Goal: Task Accomplishment & Management: Use online tool/utility

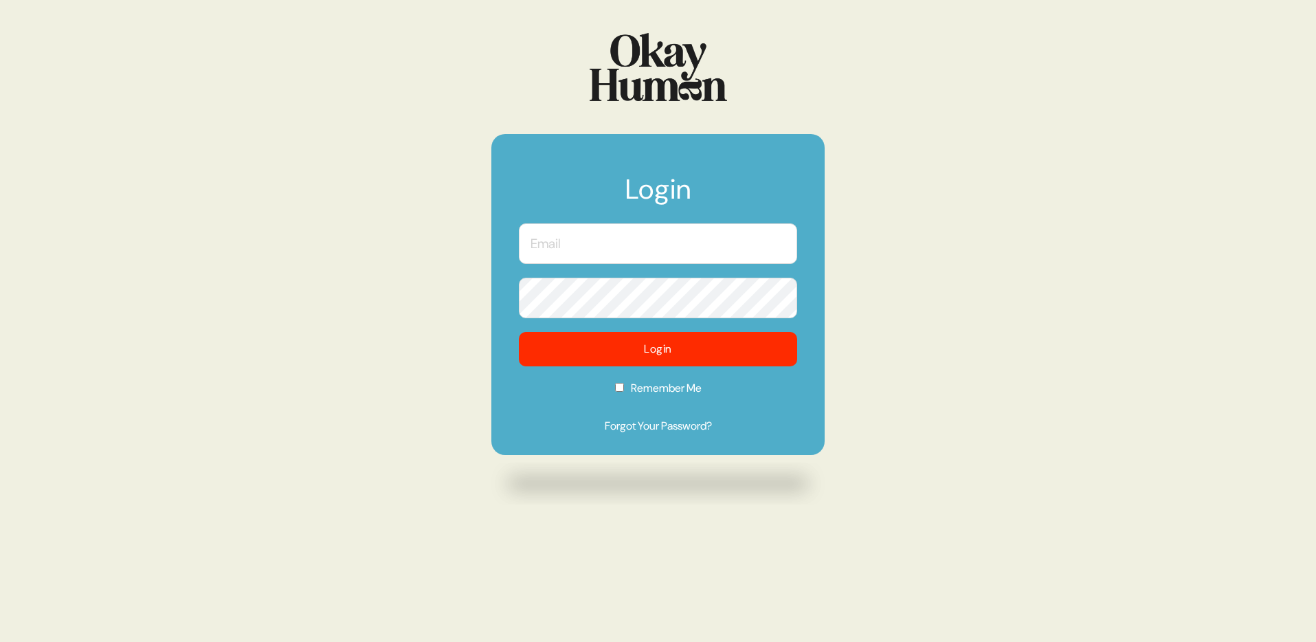
click at [601, 252] on input "text" at bounding box center [658, 243] width 278 height 41
type input "frankie.rubio@tbwachiat.com"
click at [519, 332] on button "Login" at bounding box center [658, 349] width 278 height 34
click at [649, 249] on input "text" at bounding box center [658, 243] width 278 height 41
type input "frankie.rubio@tbwachiat.com"
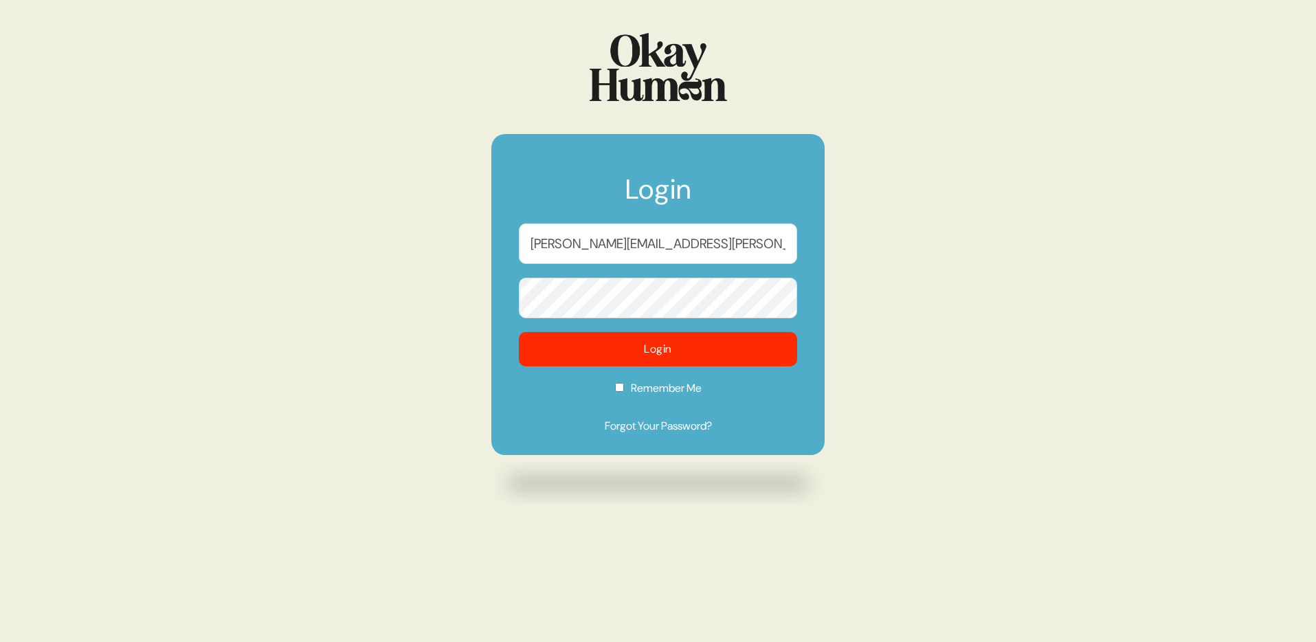
click at [519, 332] on button "Login" at bounding box center [658, 349] width 278 height 34
click at [666, 238] on input "text" at bounding box center [658, 243] width 278 height 41
type input "frankie.rubio@tbwachiat.com"
click at [519, 332] on button "Login" at bounding box center [658, 349] width 278 height 34
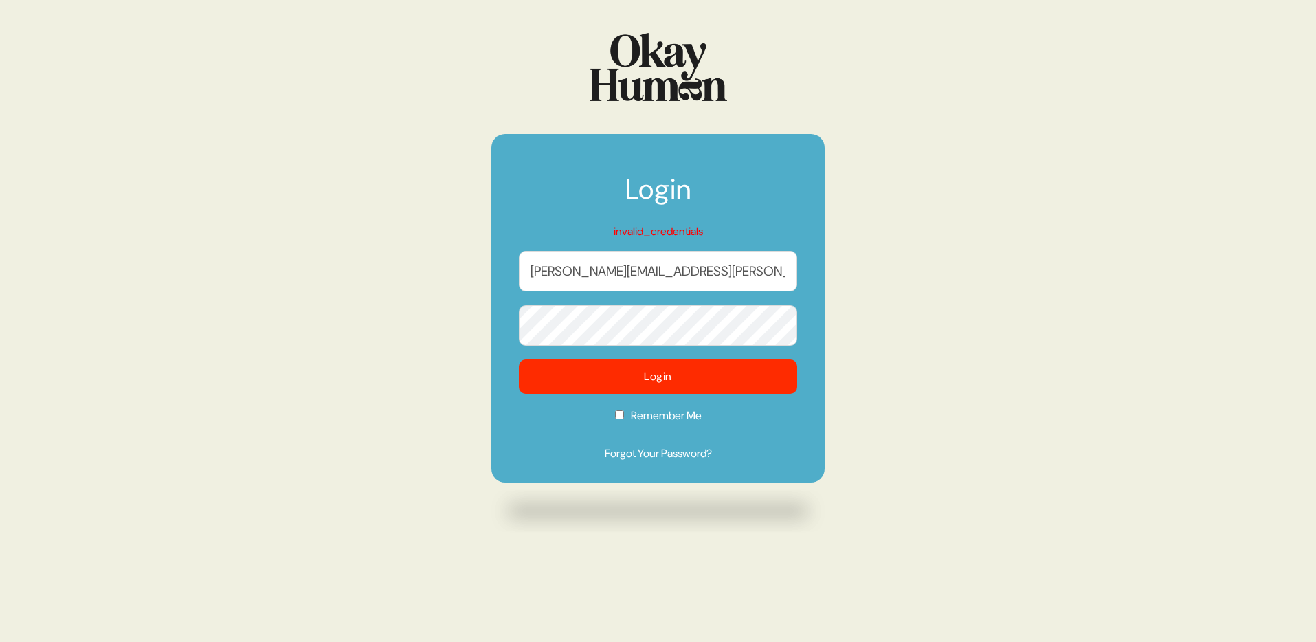
click at [519, 359] on button "Login" at bounding box center [658, 376] width 278 height 34
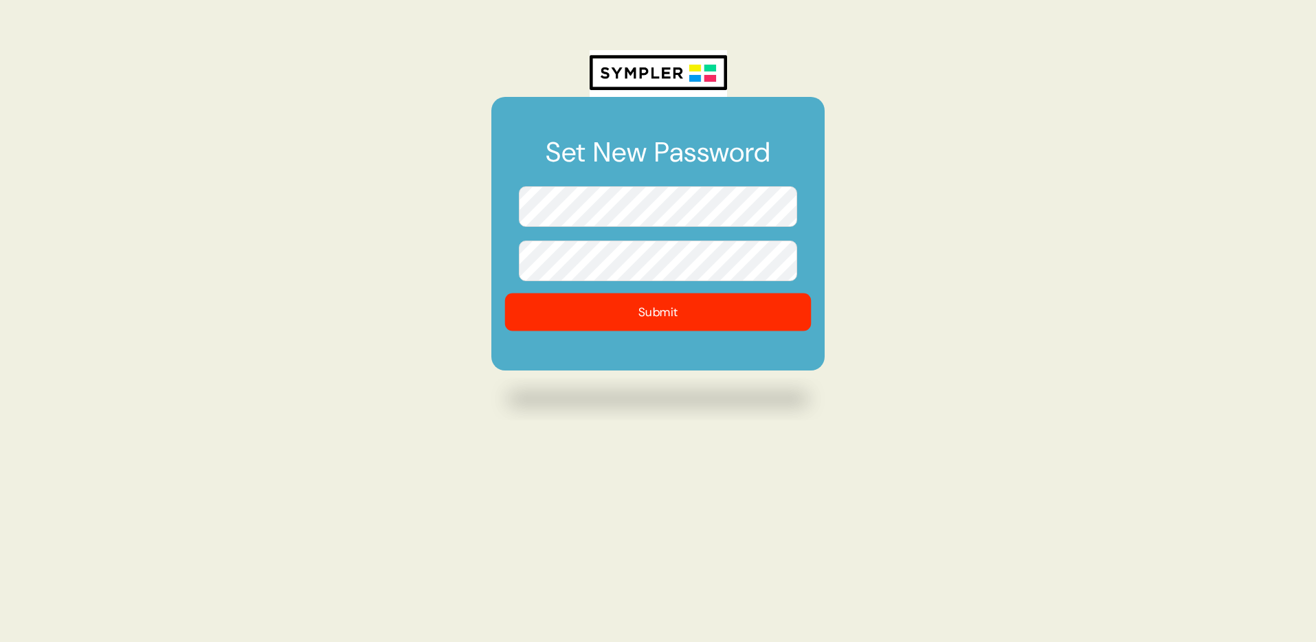
click at [599, 309] on button "Submit" at bounding box center [658, 312] width 307 height 38
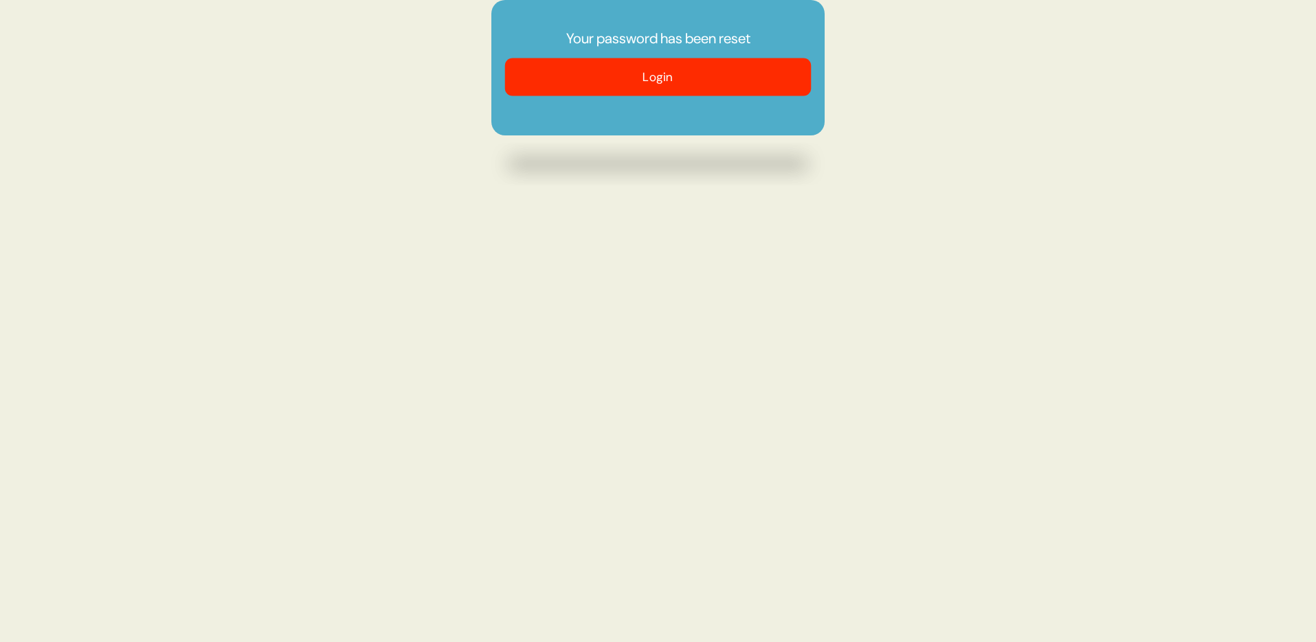
click at [641, 61] on button "Login" at bounding box center [658, 77] width 307 height 38
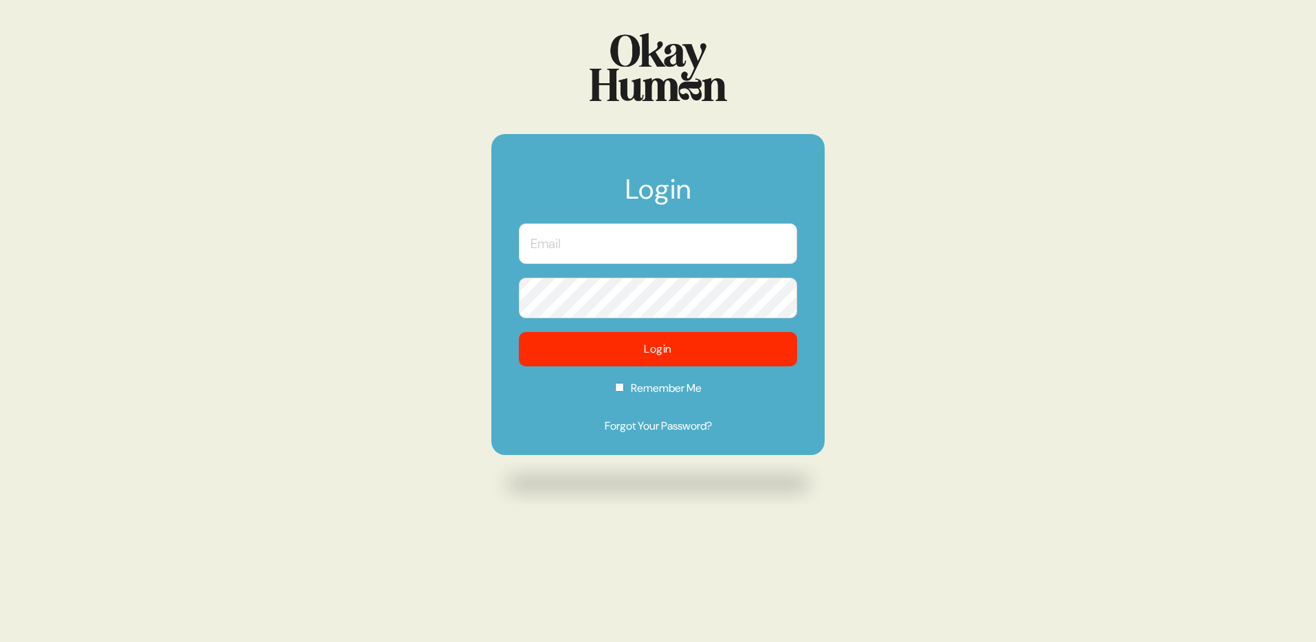
click at [574, 245] on input "text" at bounding box center [658, 243] width 278 height 41
type input "frankie.rubio@tbwachiat.com"
click at [519, 332] on button "Login" at bounding box center [658, 349] width 278 height 34
click at [647, 247] on input "text" at bounding box center [658, 243] width 278 height 41
type input "[PERSON_NAME][EMAIL_ADDRESS][PERSON_NAME][DOMAIN_NAME]"
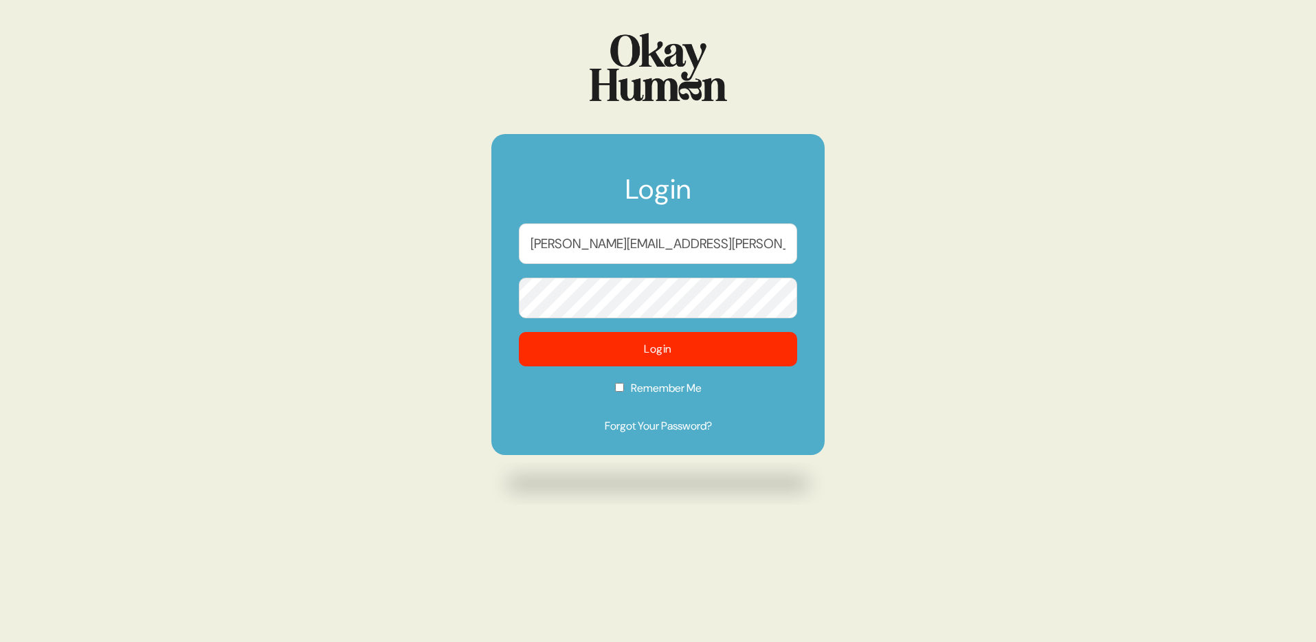
click at [636, 391] on label "Remember Me" at bounding box center [658, 392] width 278 height 25
click at [624, 391] on input "Remember Me" at bounding box center [619, 387] width 9 height 9
checkbox input "true"
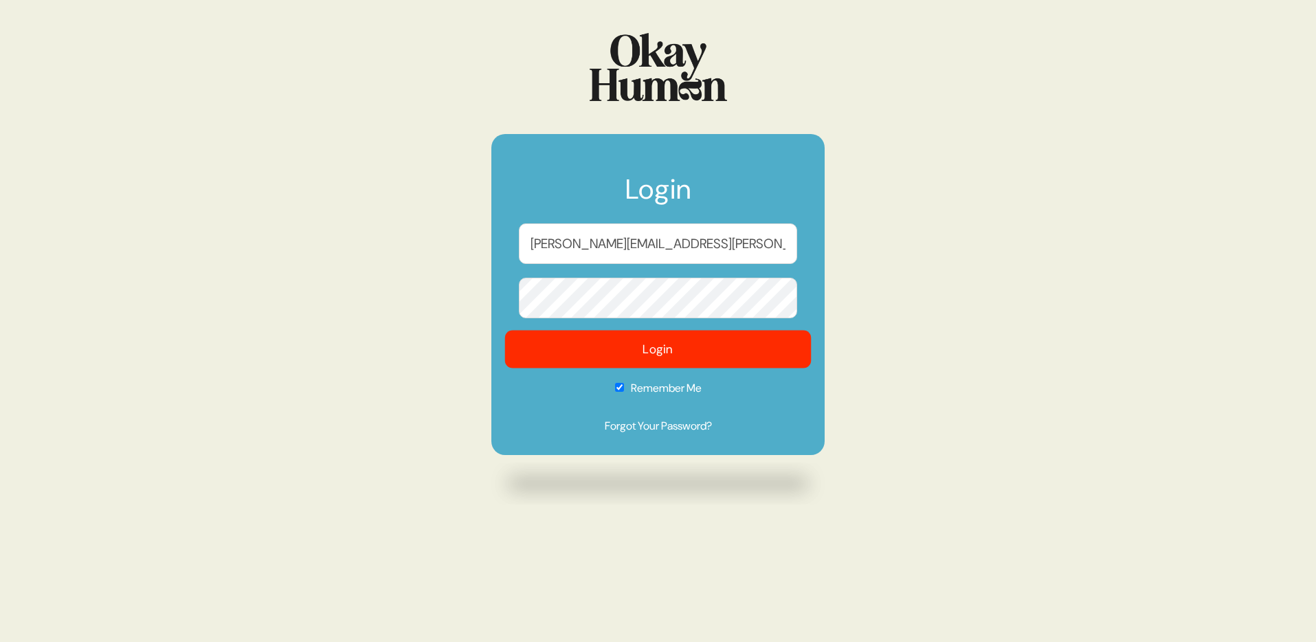
click at [645, 356] on button "Login" at bounding box center [658, 350] width 307 height 38
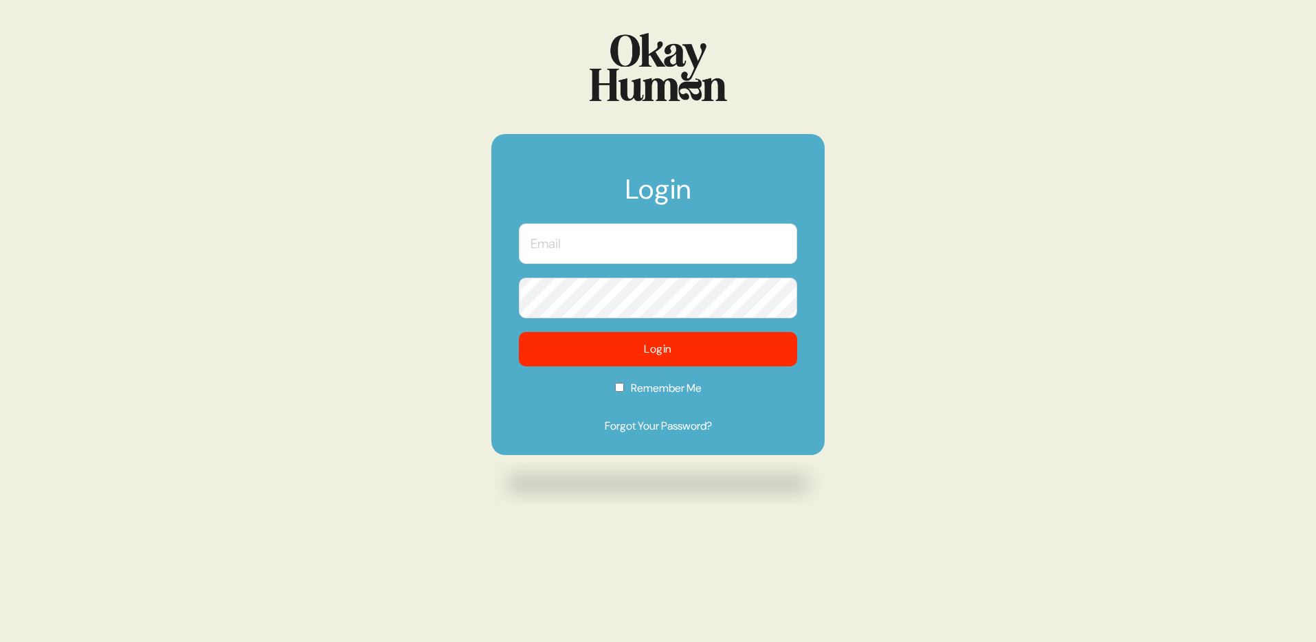
click at [634, 254] on input "text" at bounding box center [658, 243] width 278 height 41
type input "[PERSON_NAME][EMAIL_ADDRESS][PERSON_NAME][DOMAIN_NAME]"
click at [663, 392] on label "Remember Me" at bounding box center [658, 392] width 278 height 25
click at [624, 392] on input "Remember Me" at bounding box center [619, 387] width 9 height 9
checkbox input "true"
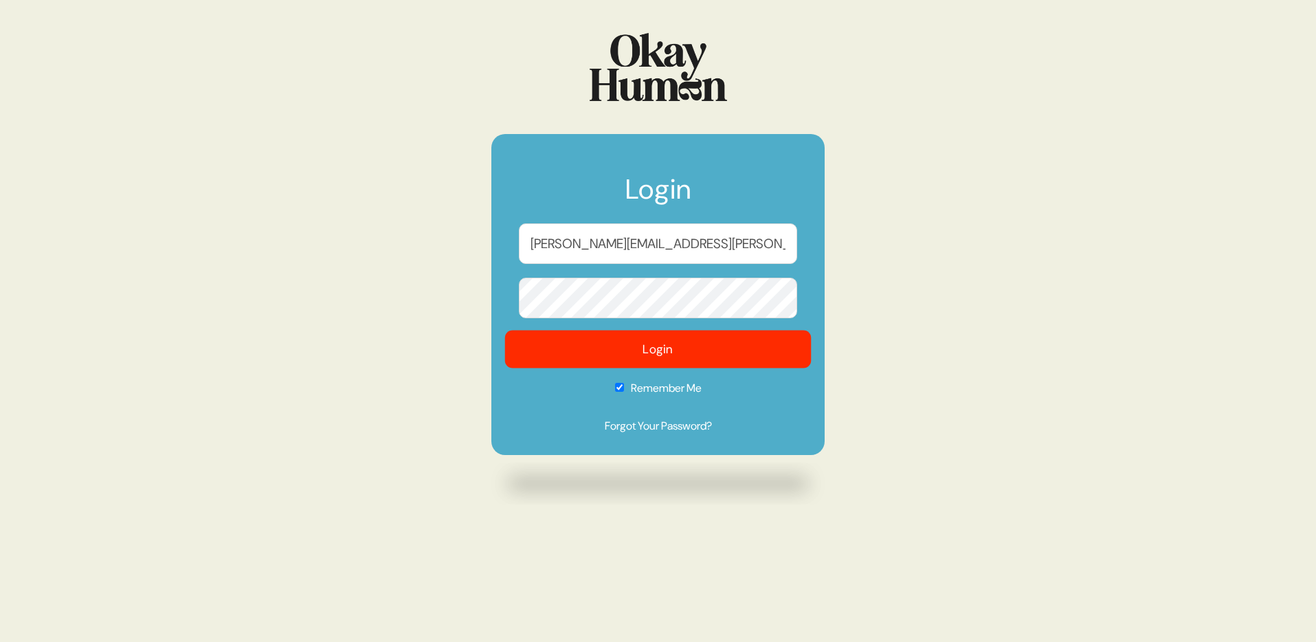
click at [661, 352] on button "Login" at bounding box center [658, 350] width 307 height 38
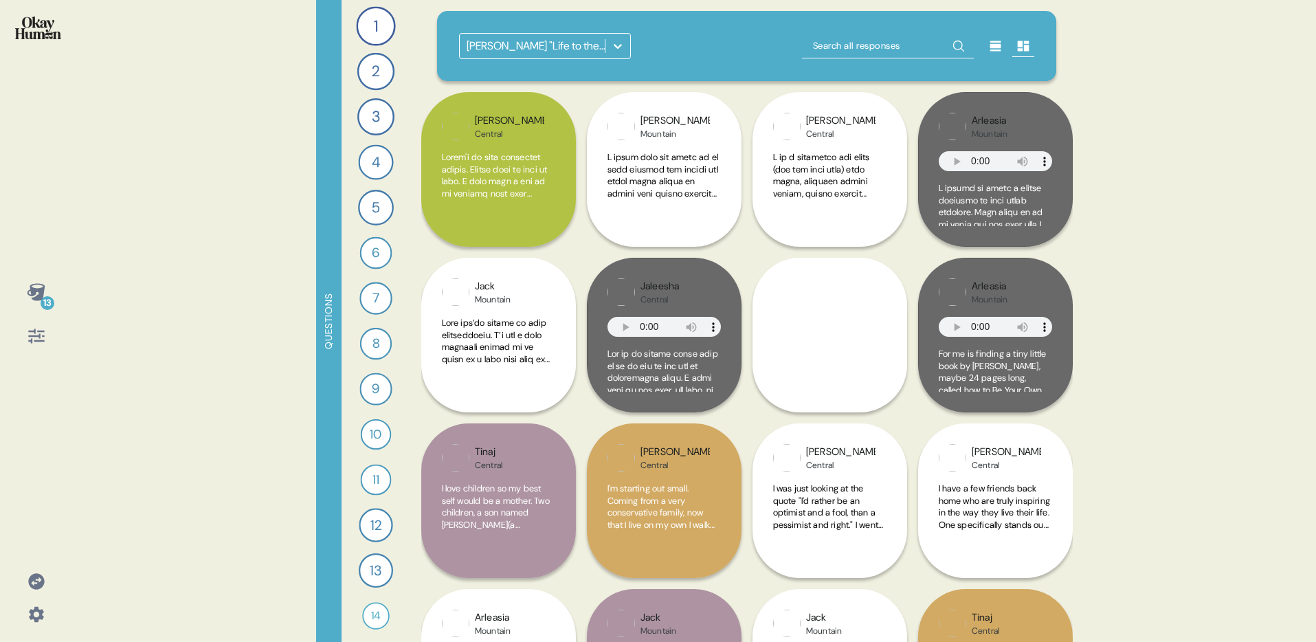
click at [618, 45] on icon at bounding box center [618, 46] width 14 height 14
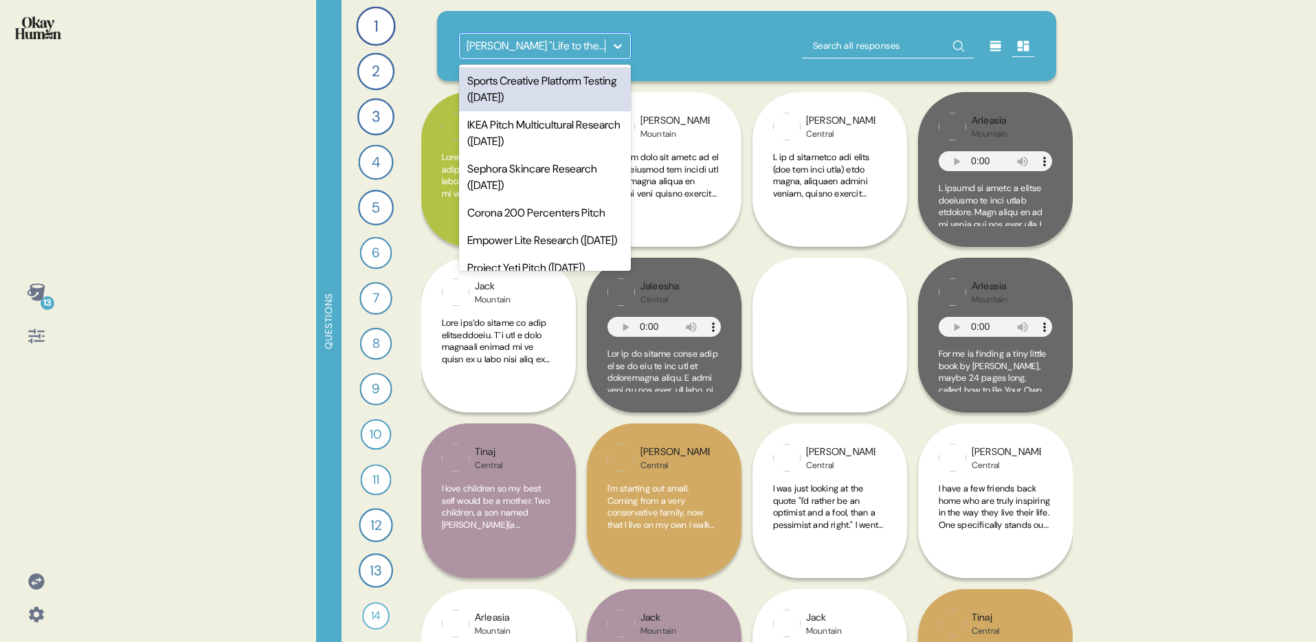
click at [568, 100] on div "Sports Creative Platform Testing ([DATE])" at bounding box center [545, 89] width 172 height 44
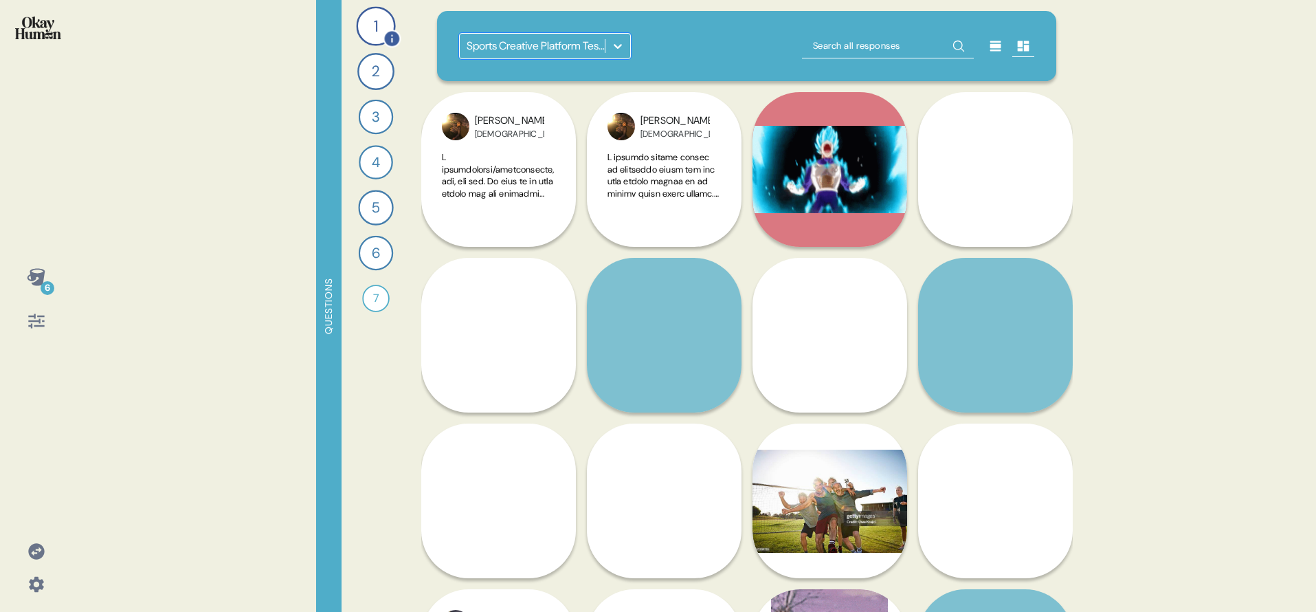
click at [365, 32] on div "1" at bounding box center [375, 25] width 39 height 39
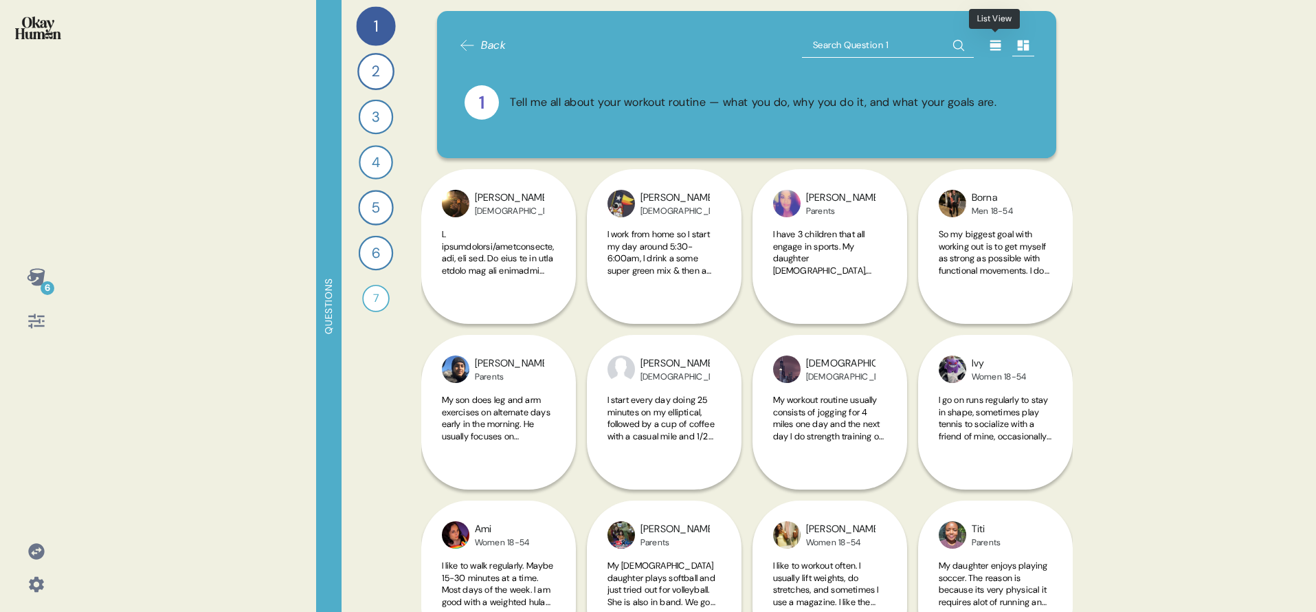
click at [998, 47] on icon at bounding box center [995, 46] width 11 height 10
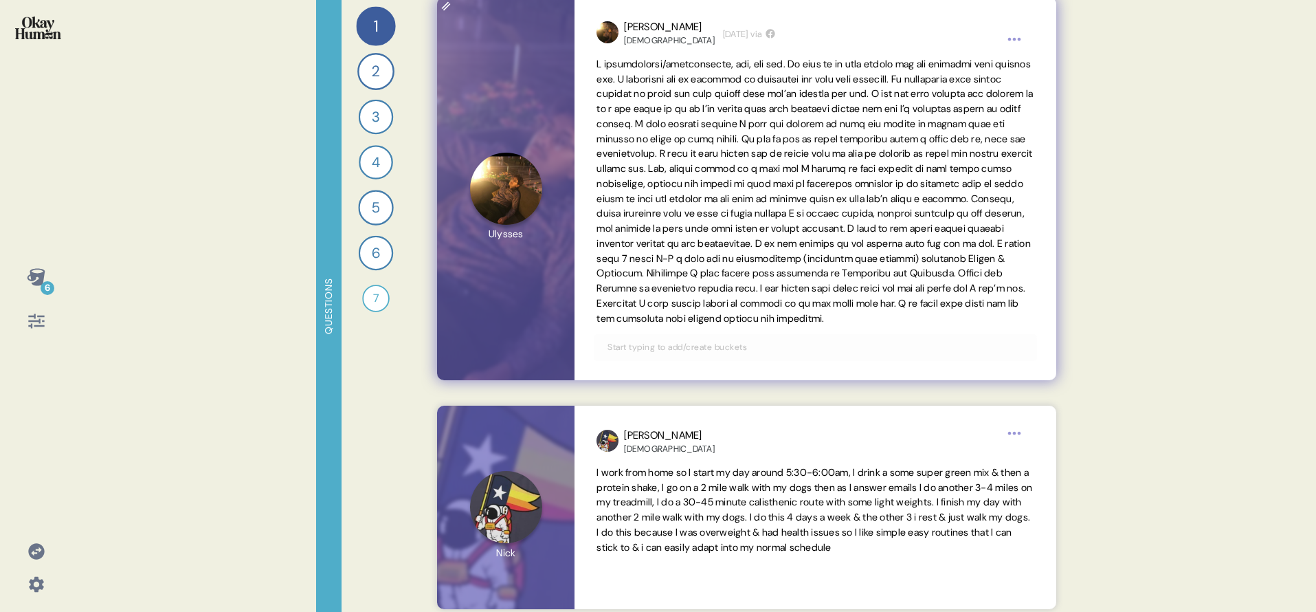
scroll to position [30, 0]
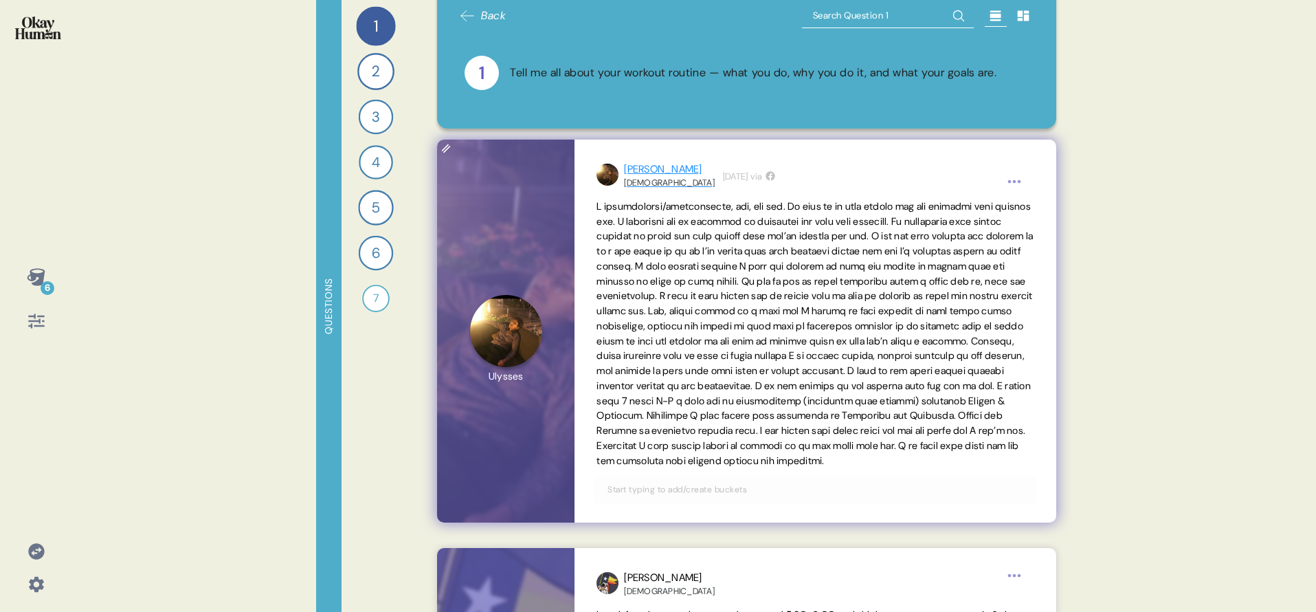
click at [623, 171] on div "[PERSON_NAME] Hispanic" at bounding box center [656, 175] width 118 height 27
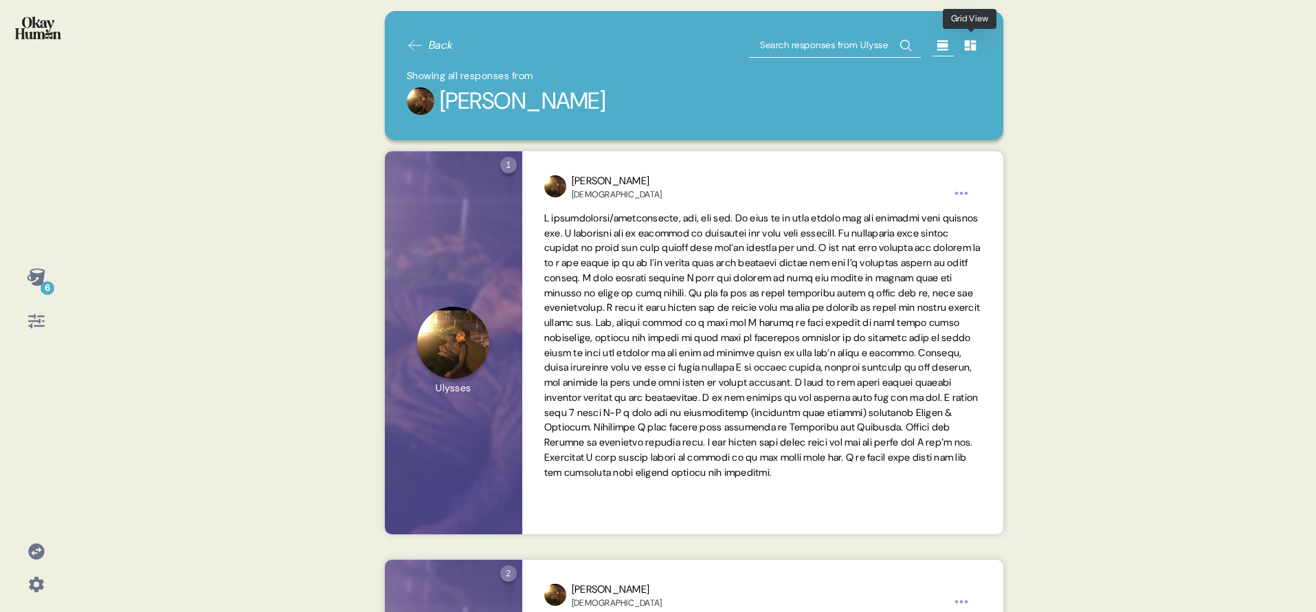
click at [970, 49] on icon at bounding box center [971, 45] width 14 height 14
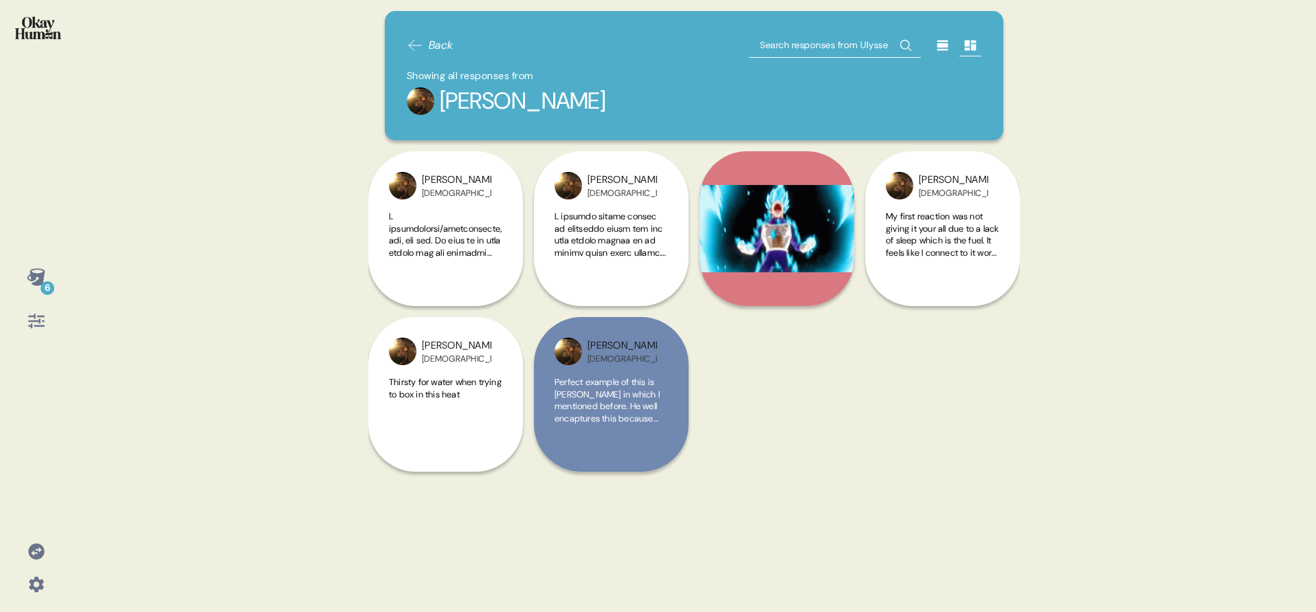
click at [942, 47] on icon at bounding box center [942, 46] width 11 height 10
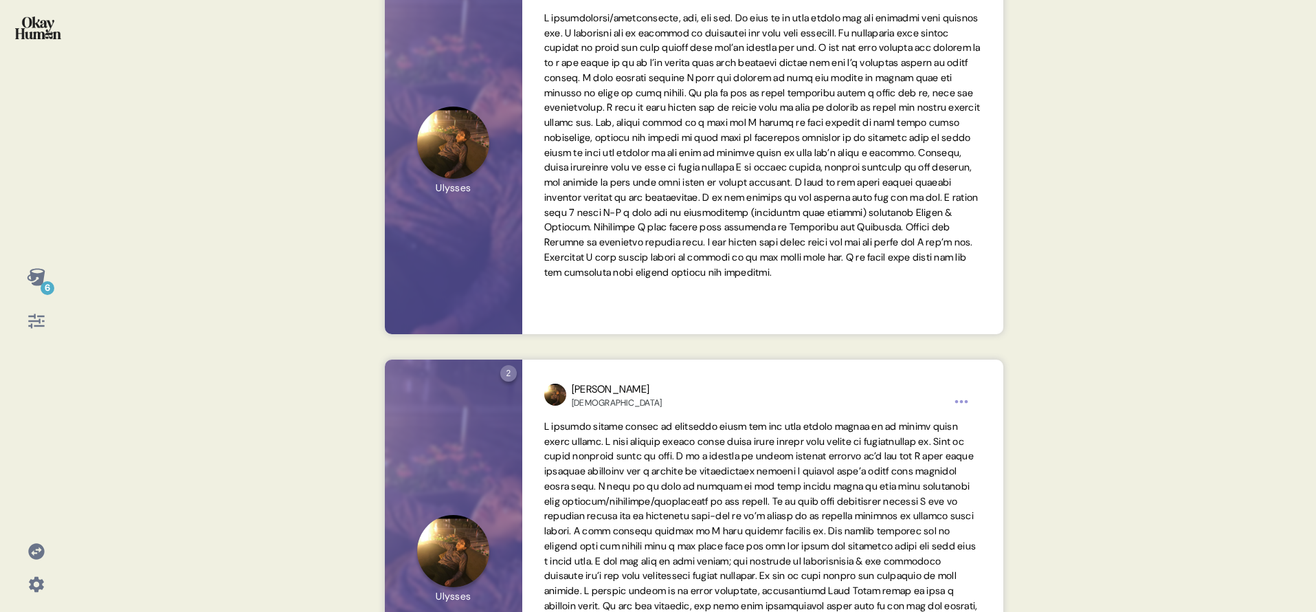
scroll to position [0, 0]
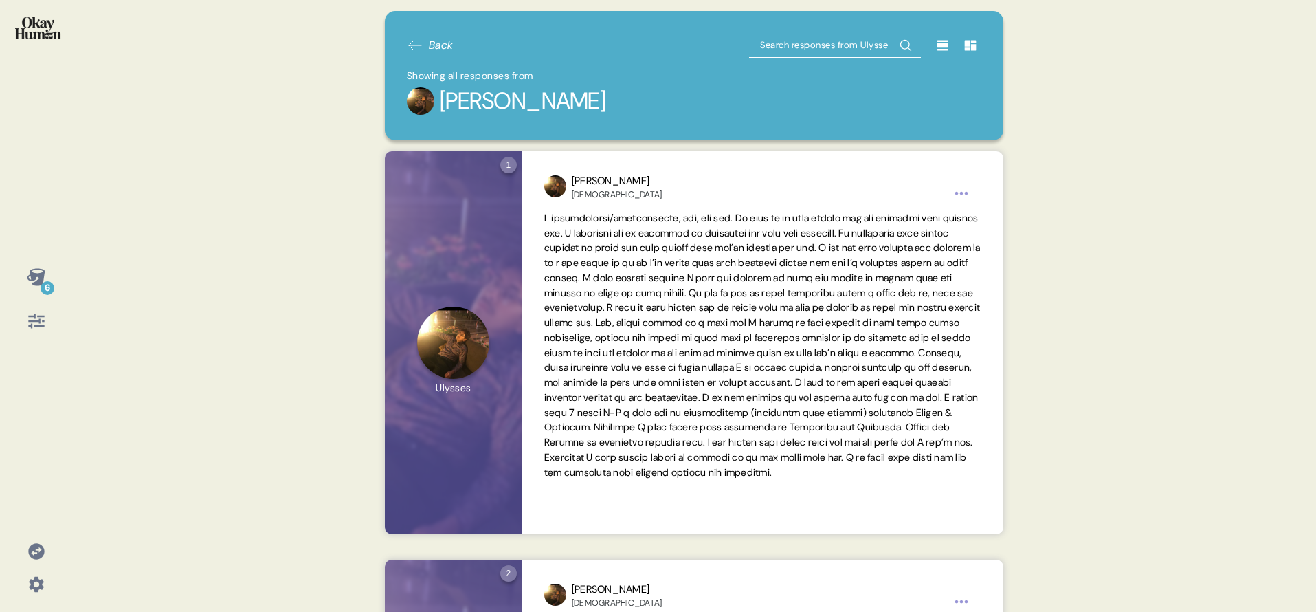
click at [428, 44] on span "Back" at bounding box center [430, 45] width 47 height 16
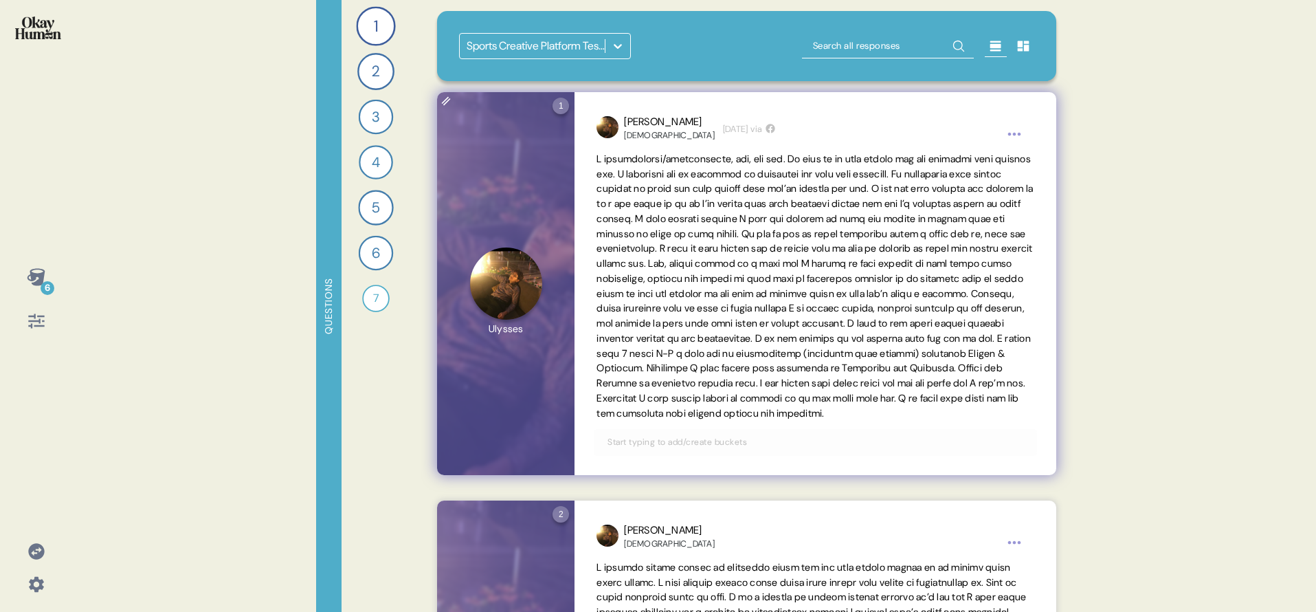
scroll to position [498, 0]
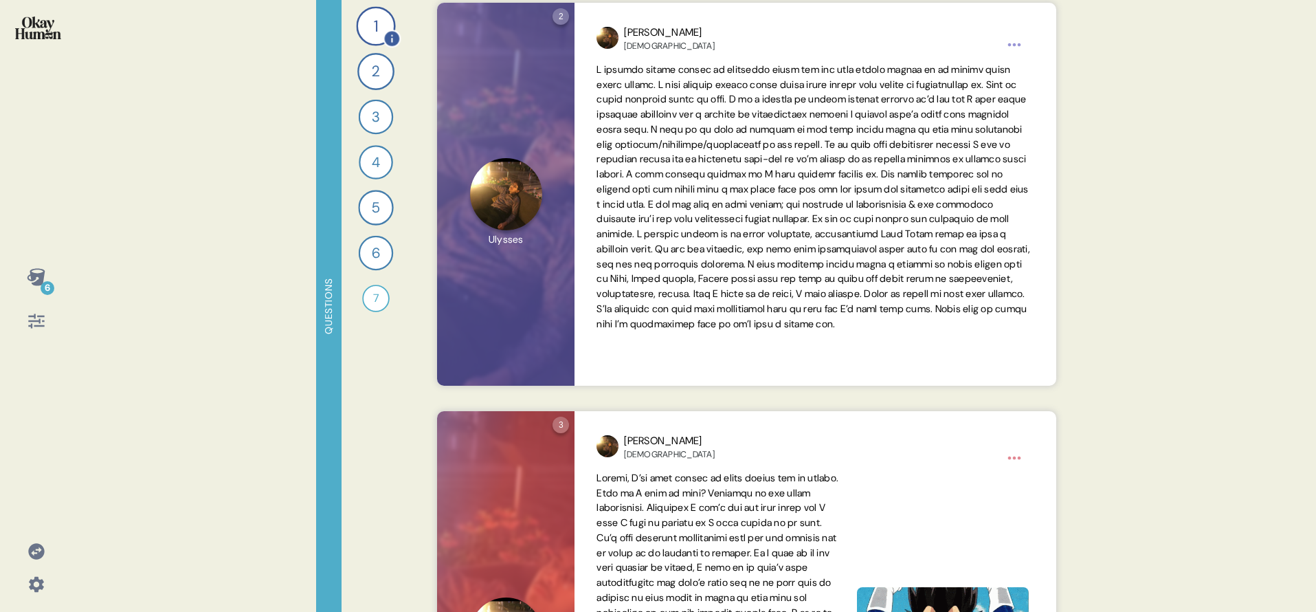
click at [381, 28] on div "1" at bounding box center [375, 25] width 39 height 39
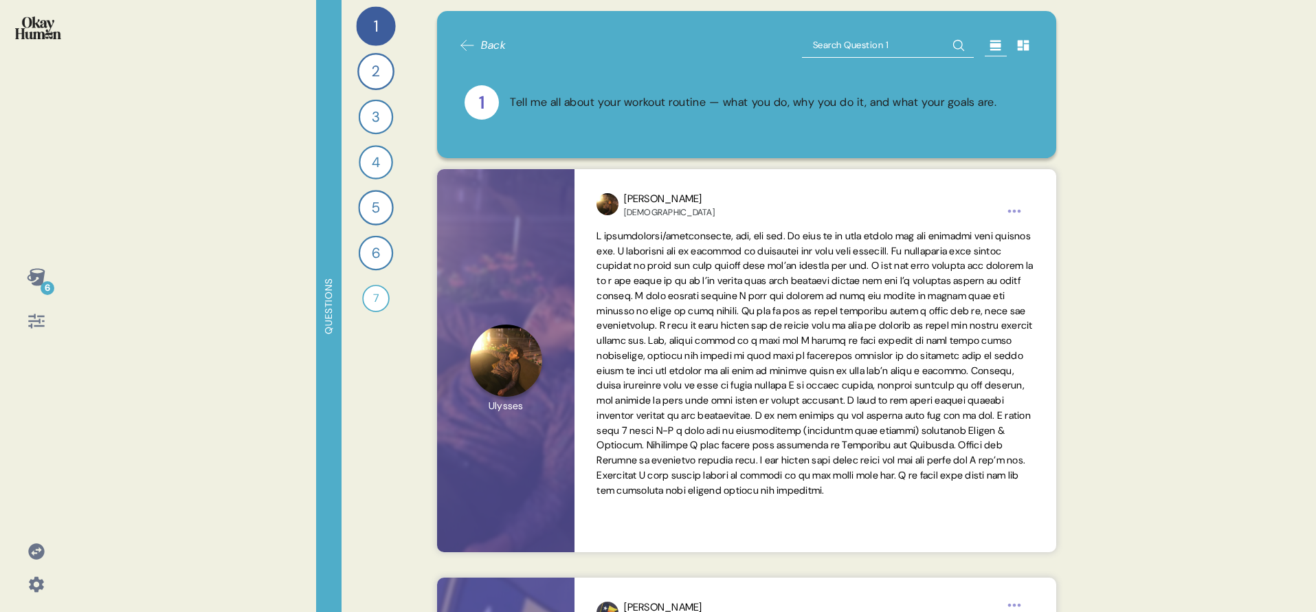
click at [483, 52] on span "Back" at bounding box center [493, 45] width 25 height 16
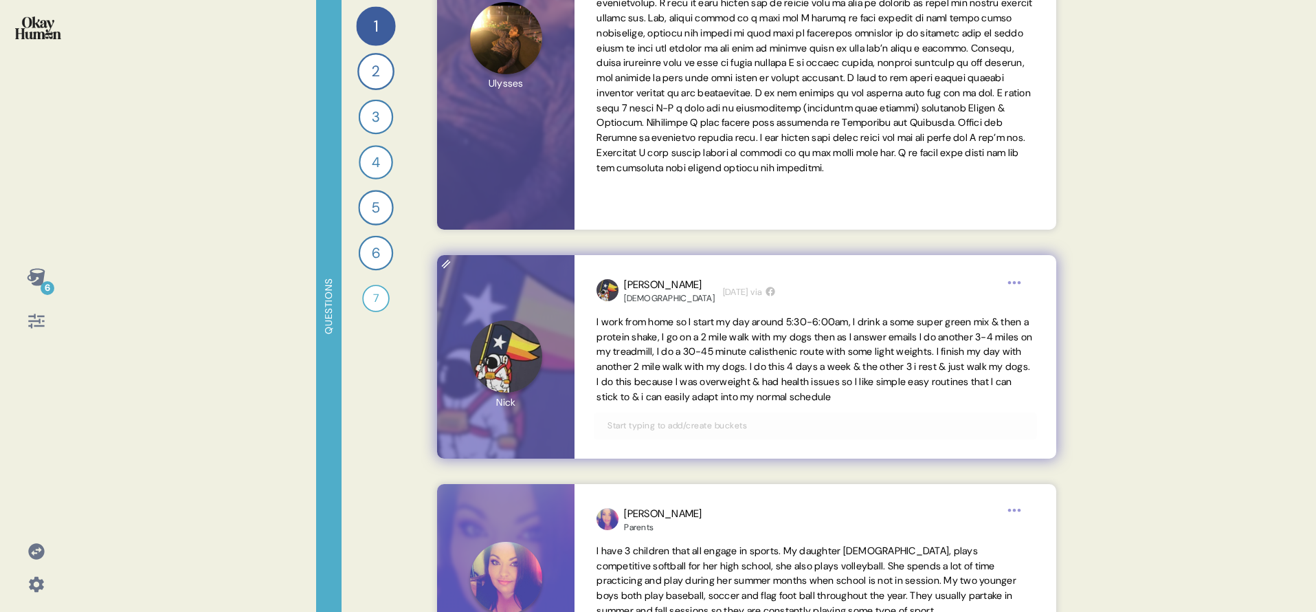
click at [507, 388] on div at bounding box center [505, 356] width 137 height 203
click at [635, 278] on div "[PERSON_NAME]" at bounding box center [669, 285] width 91 height 16
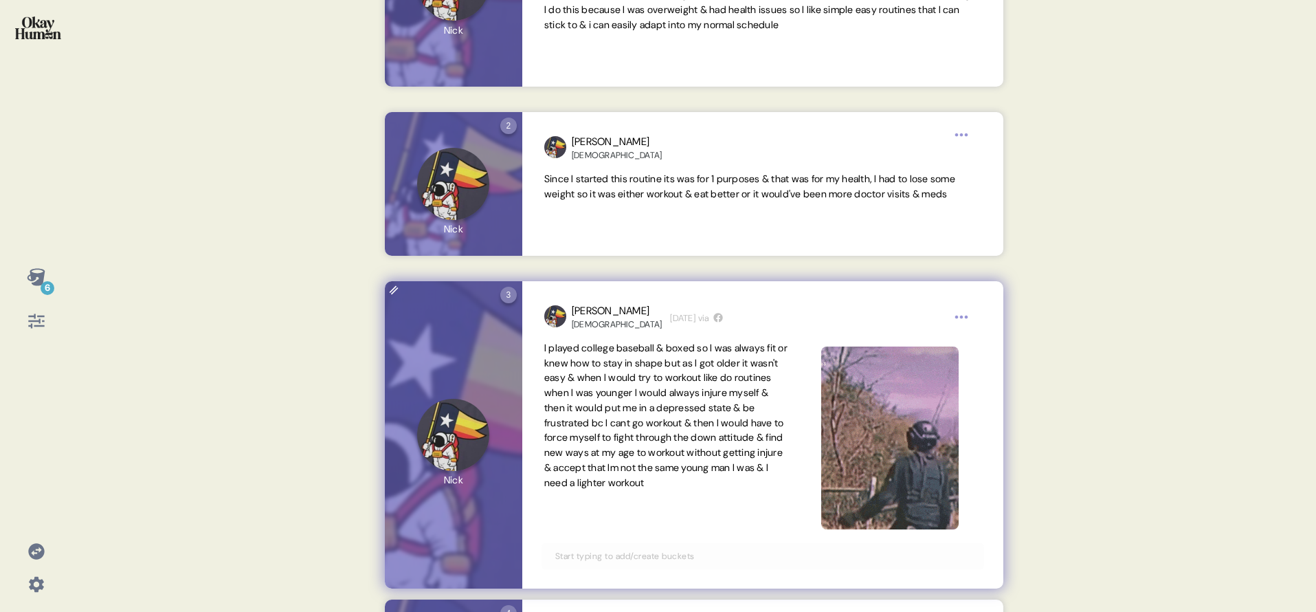
scroll to position [0, 0]
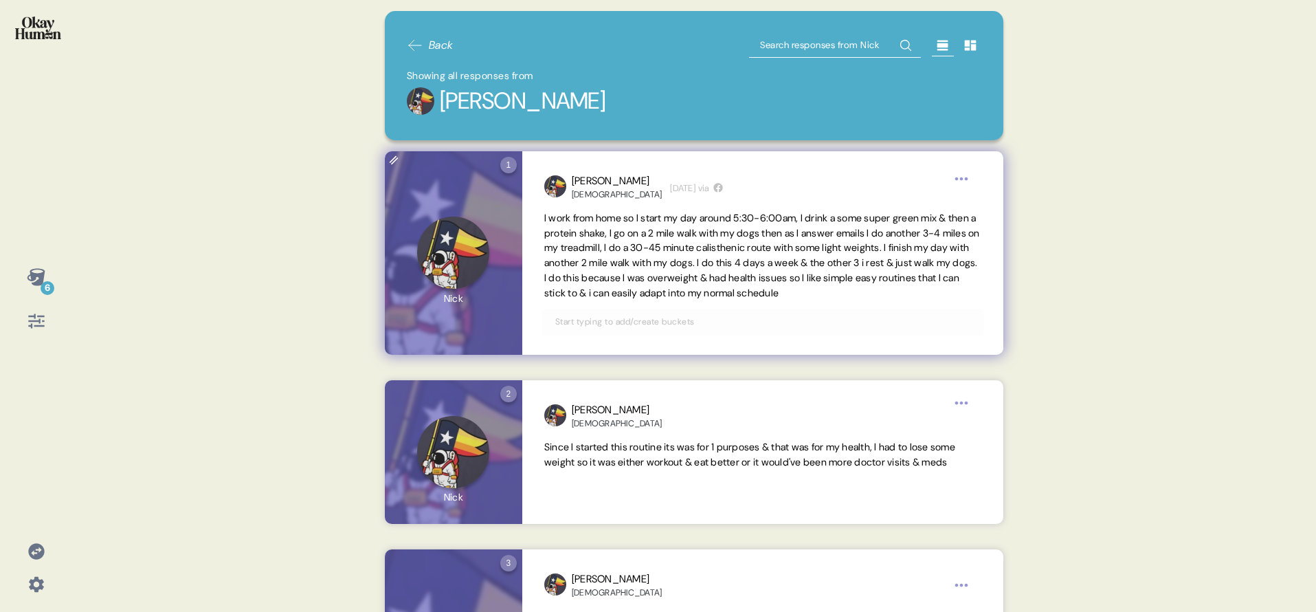
click at [670, 189] on time "[DATE]" at bounding box center [682, 188] width 25 height 14
click at [713, 188] on icon at bounding box center [717, 188] width 9 height 9
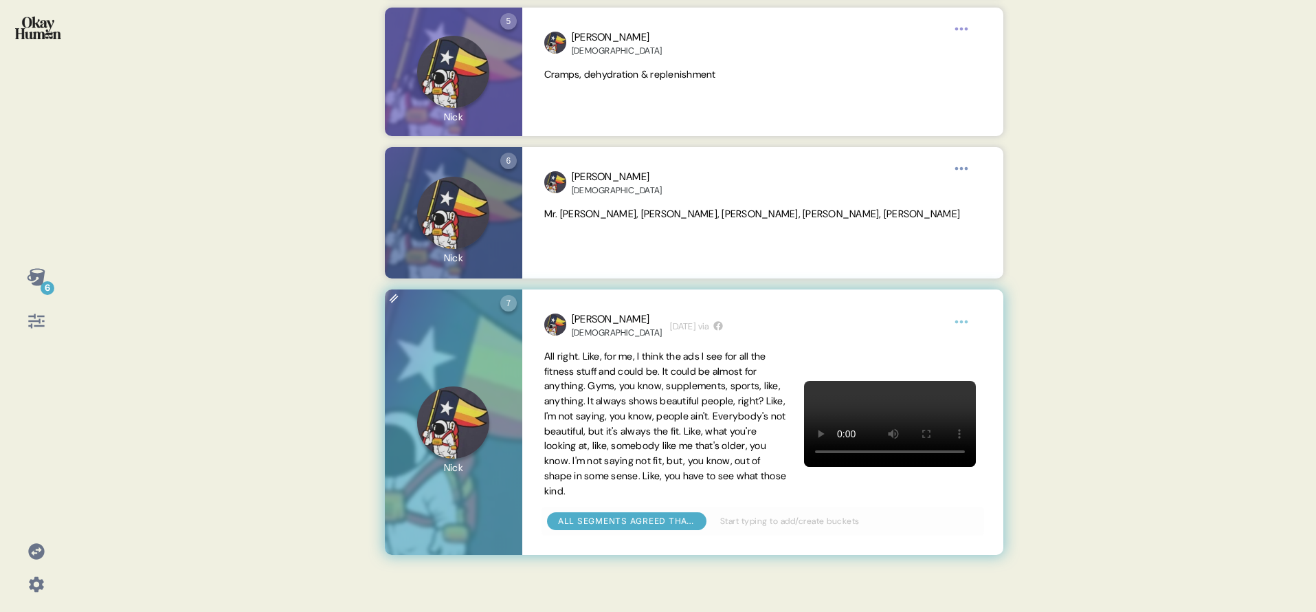
scroll to position [1064, 0]
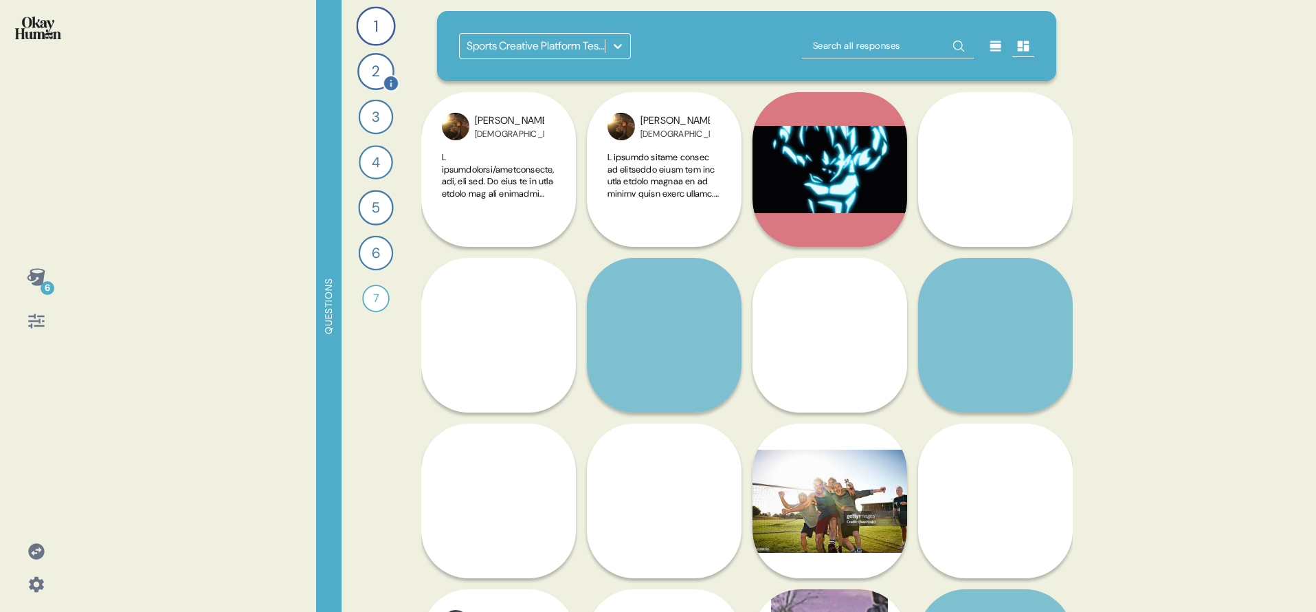
click at [379, 75] on div "2" at bounding box center [375, 71] width 37 height 37
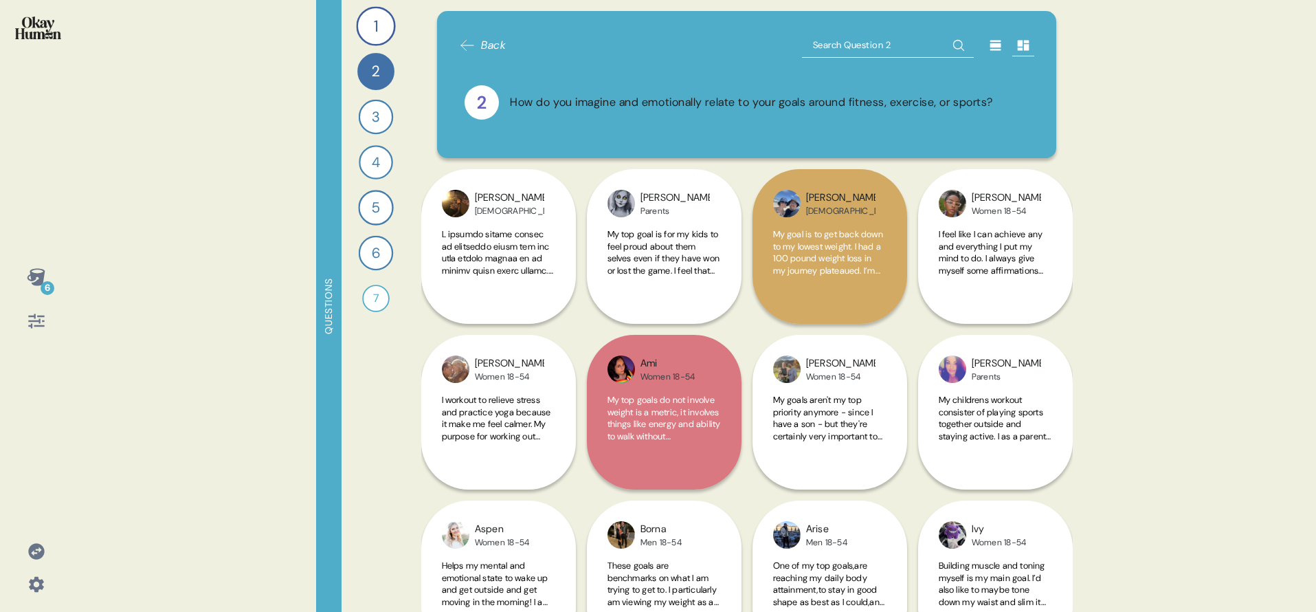
click at [1000, 42] on icon at bounding box center [996, 45] width 14 height 14
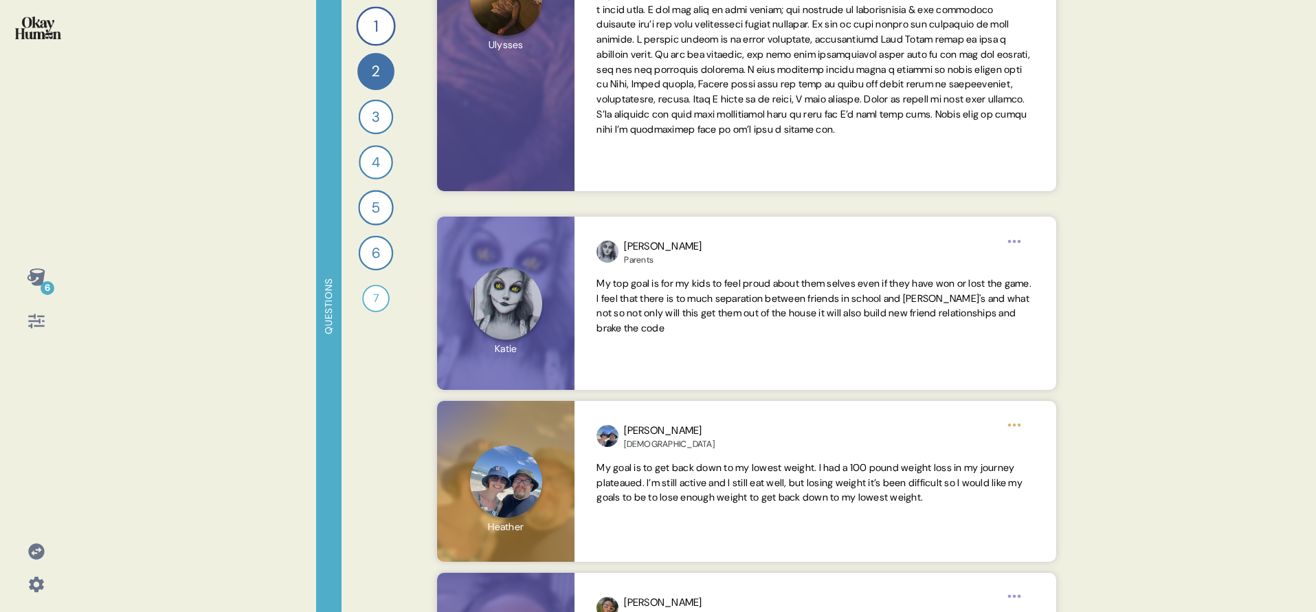
scroll to position [1457, 0]
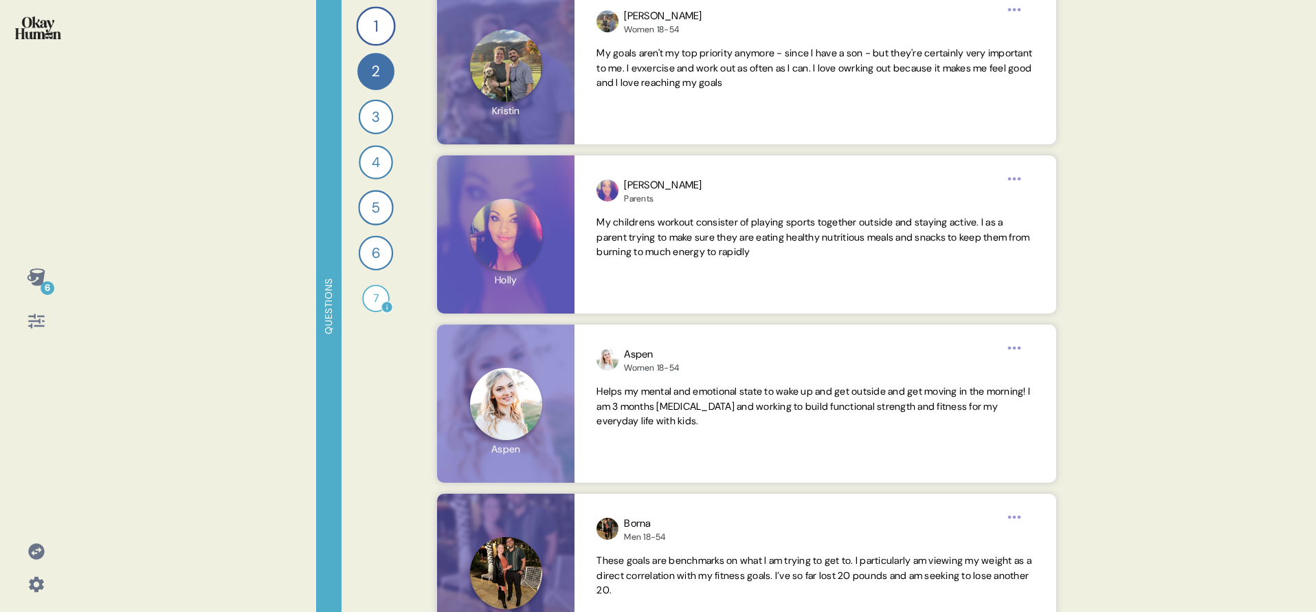
click at [375, 307] on div "7" at bounding box center [375, 298] width 27 height 27
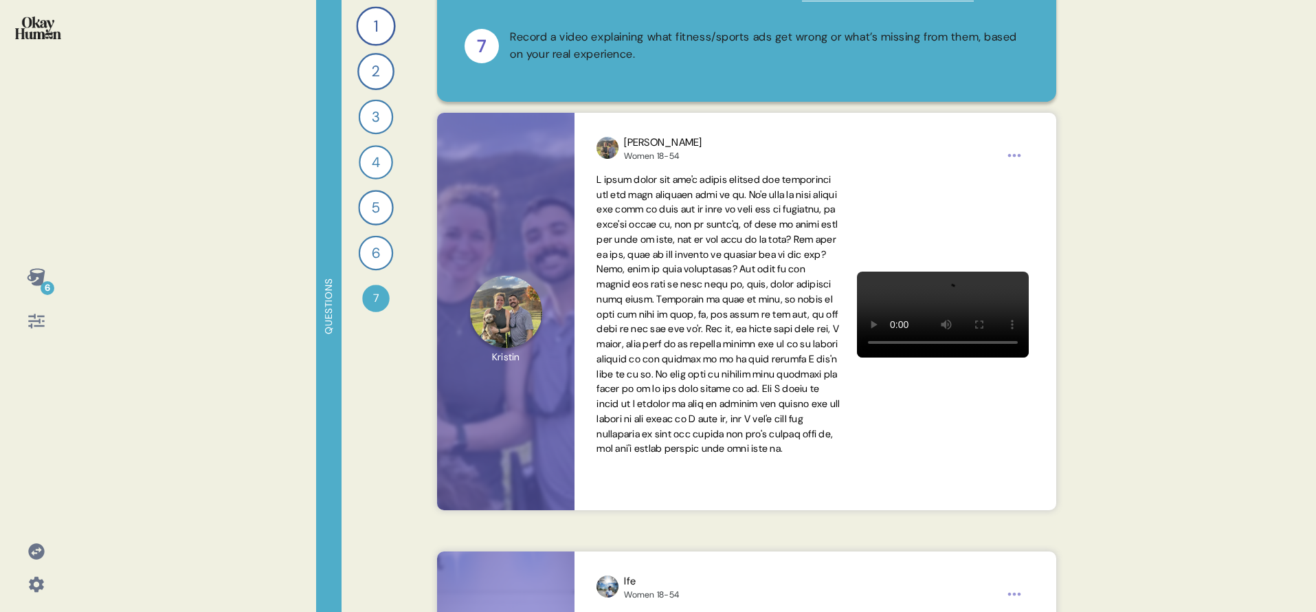
scroll to position [97, 0]
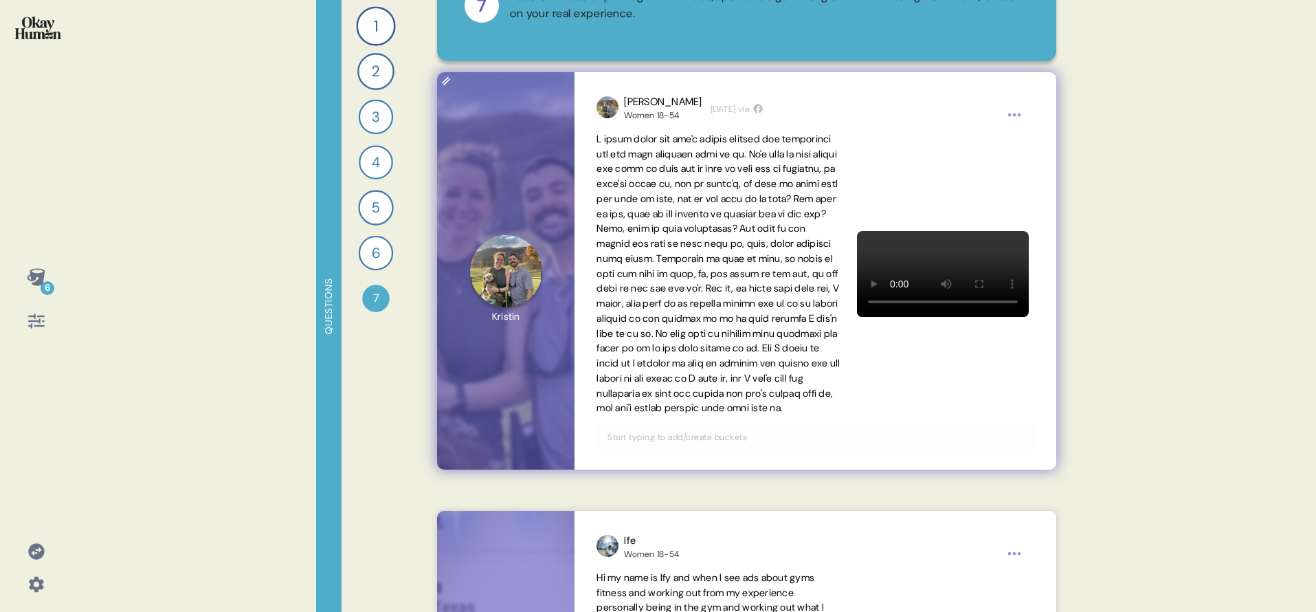
click at [790, 337] on span at bounding box center [718, 274] width 243 height 282
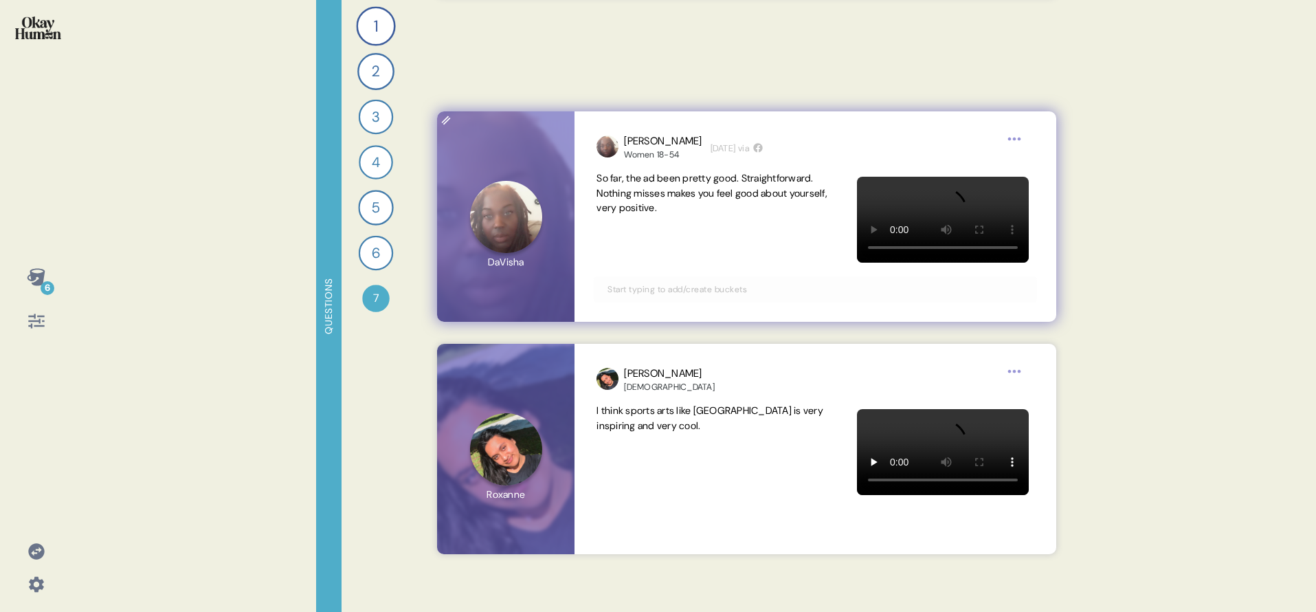
scroll to position [11470, 0]
